Goal: Task Accomplishment & Management: Use online tool/utility

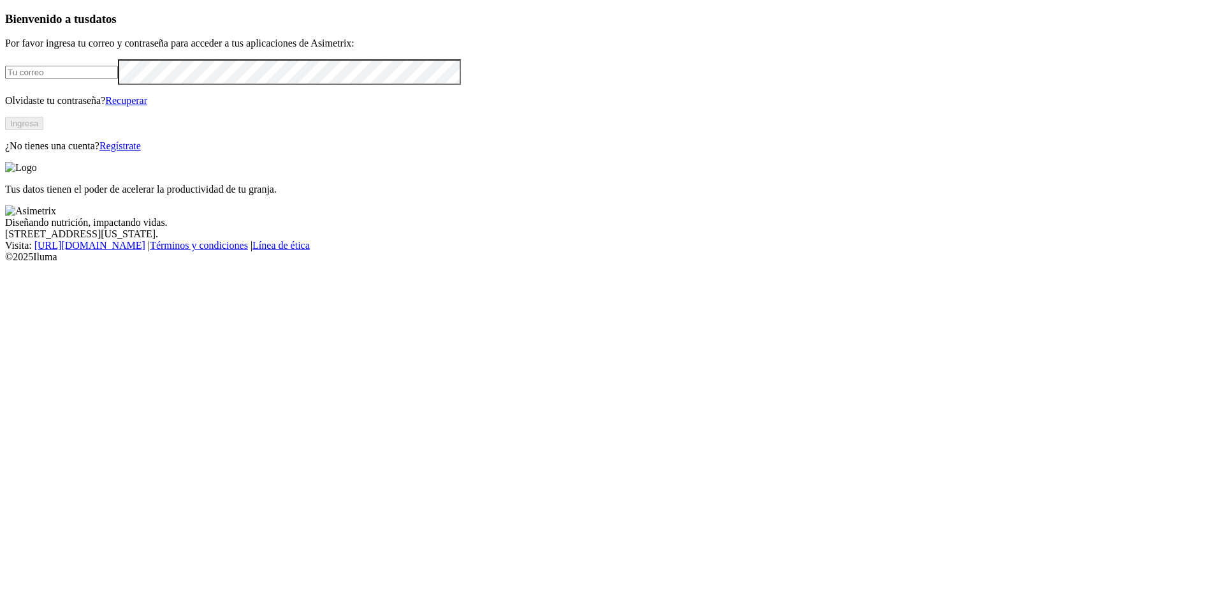
type input "[PERSON_NAME][EMAIL_ADDRESS][PERSON_NAME][DOMAIN_NAME]"
click at [43, 130] on button "Ingresa" at bounding box center [24, 123] width 38 height 13
